Goal: Browse casually

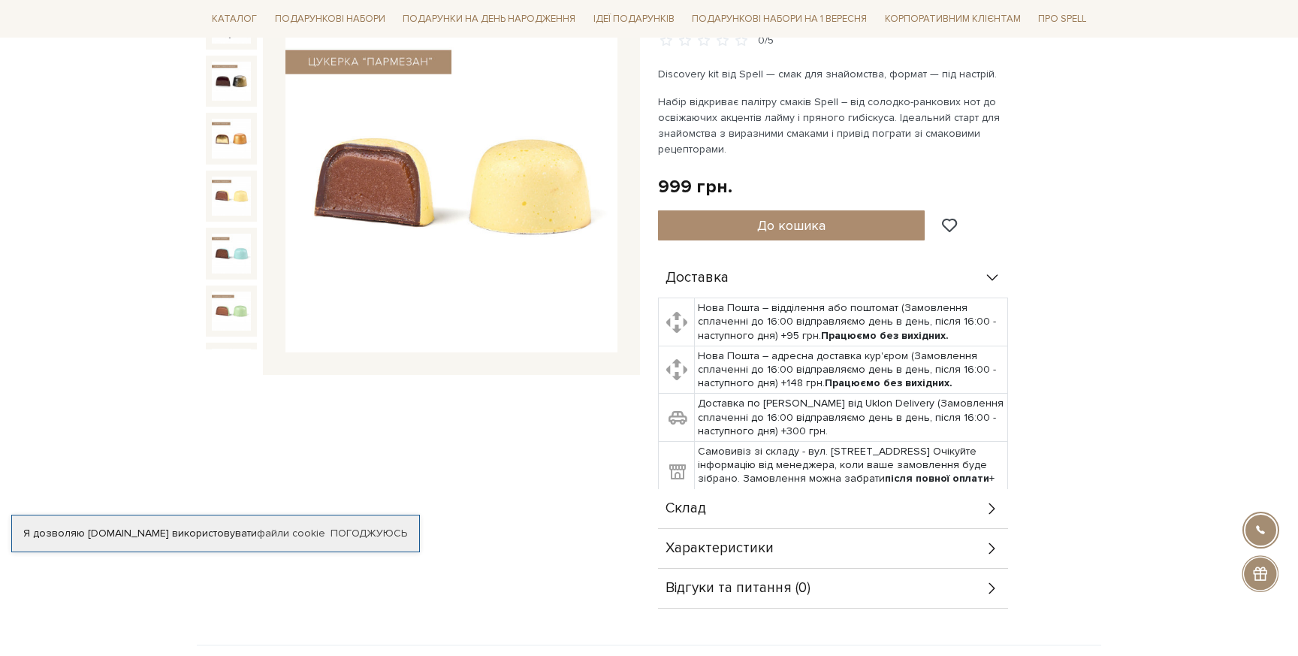
scroll to position [198, 0]
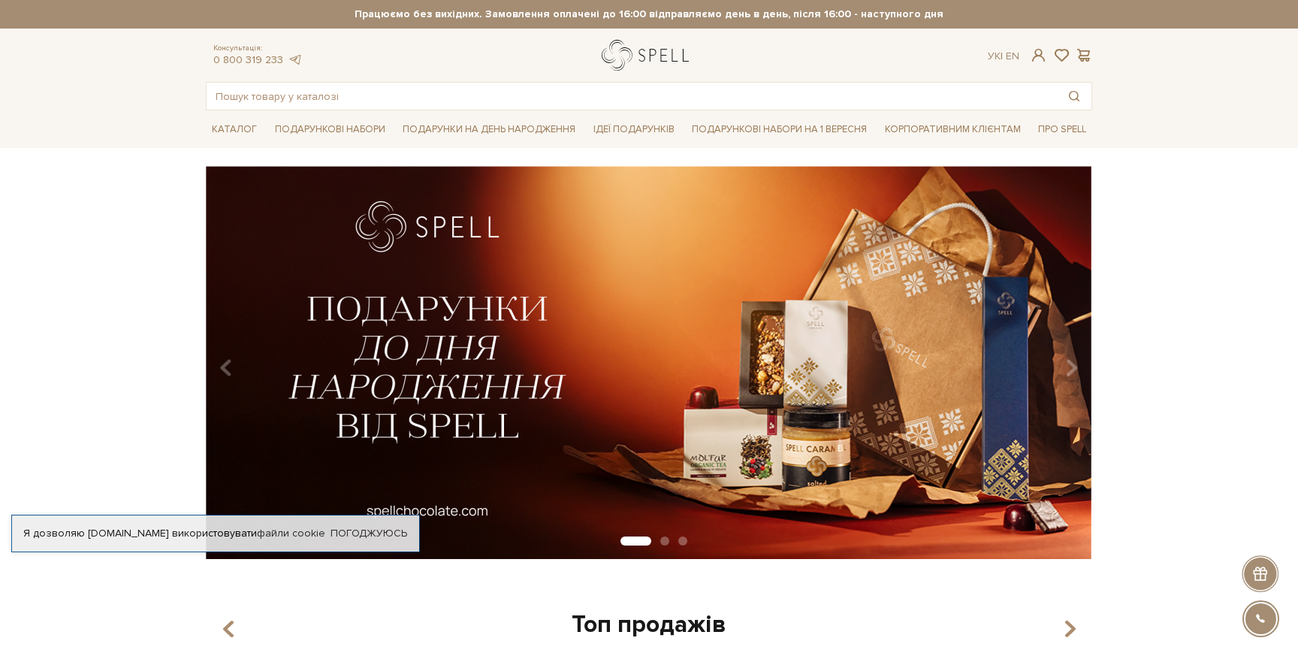
click at [641, 47] on link "logo" at bounding box center [649, 55] width 94 height 31
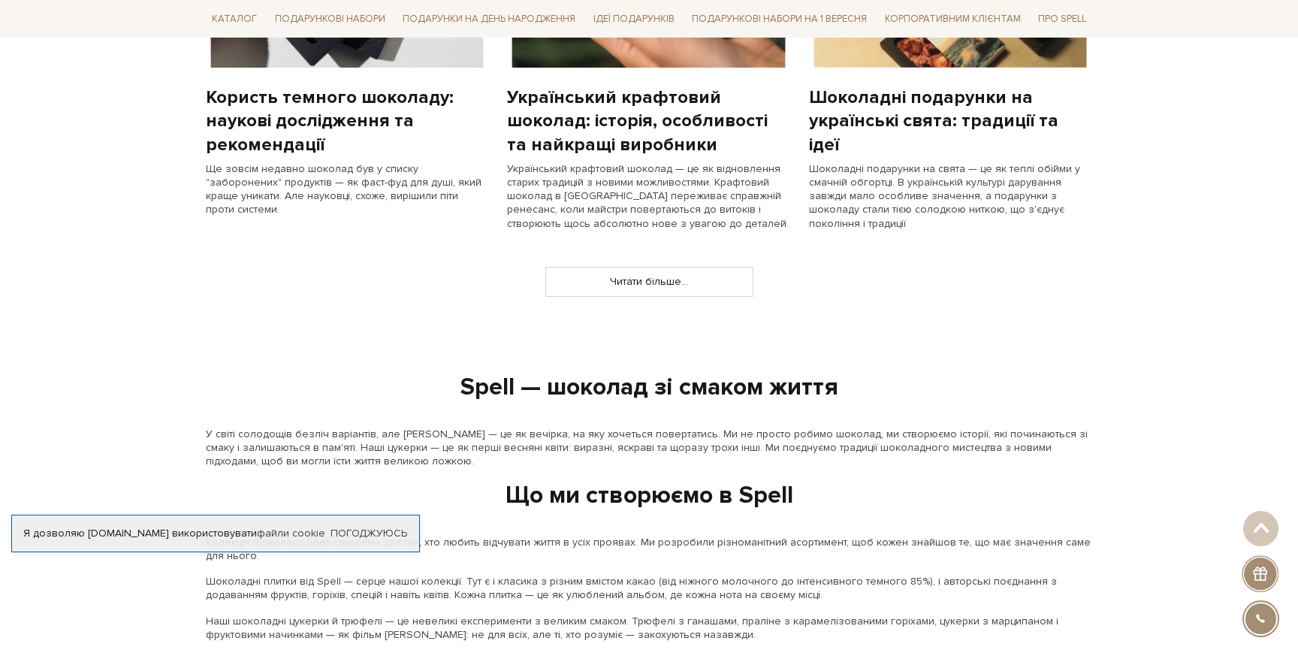
scroll to position [1371, 0]
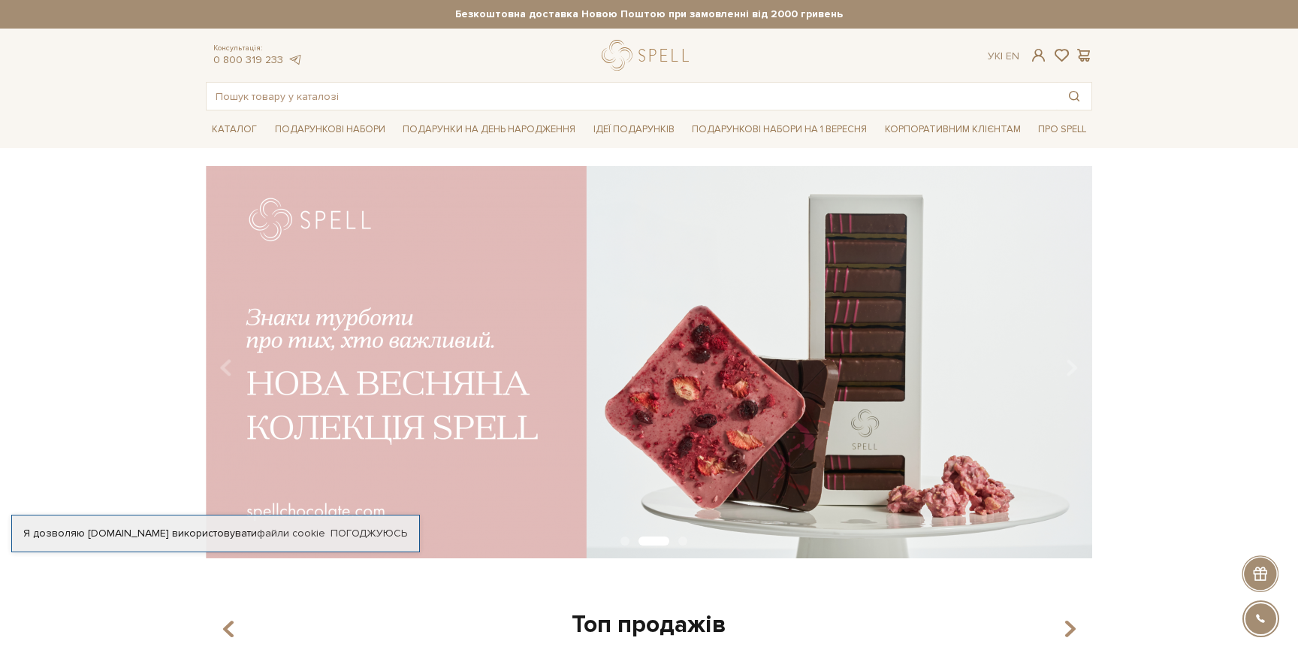
scroll to position [1838, 0]
